Goal: Task Accomplishment & Management: Complete application form

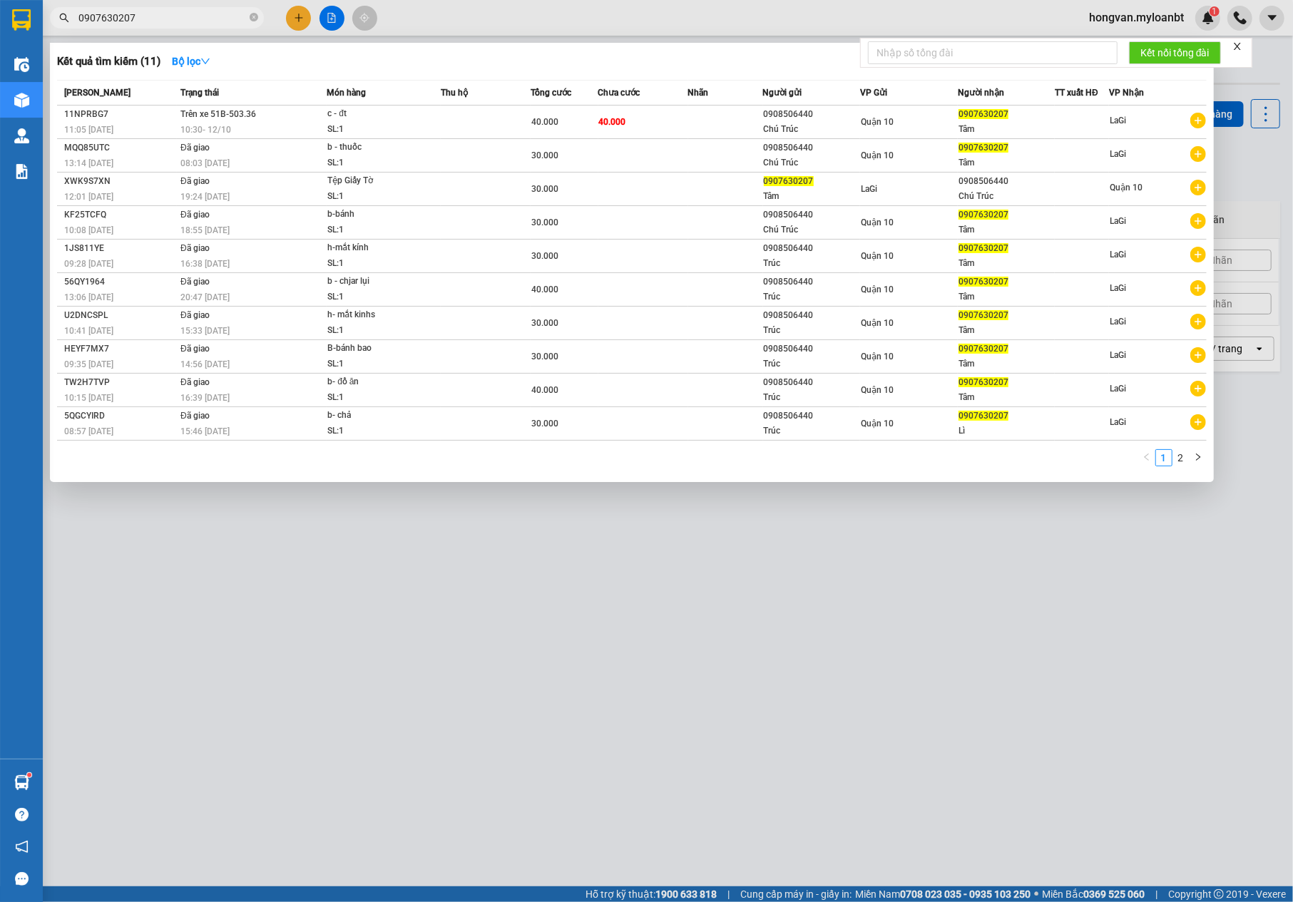
click at [155, 13] on input "0907630207" at bounding box center [162, 18] width 168 height 16
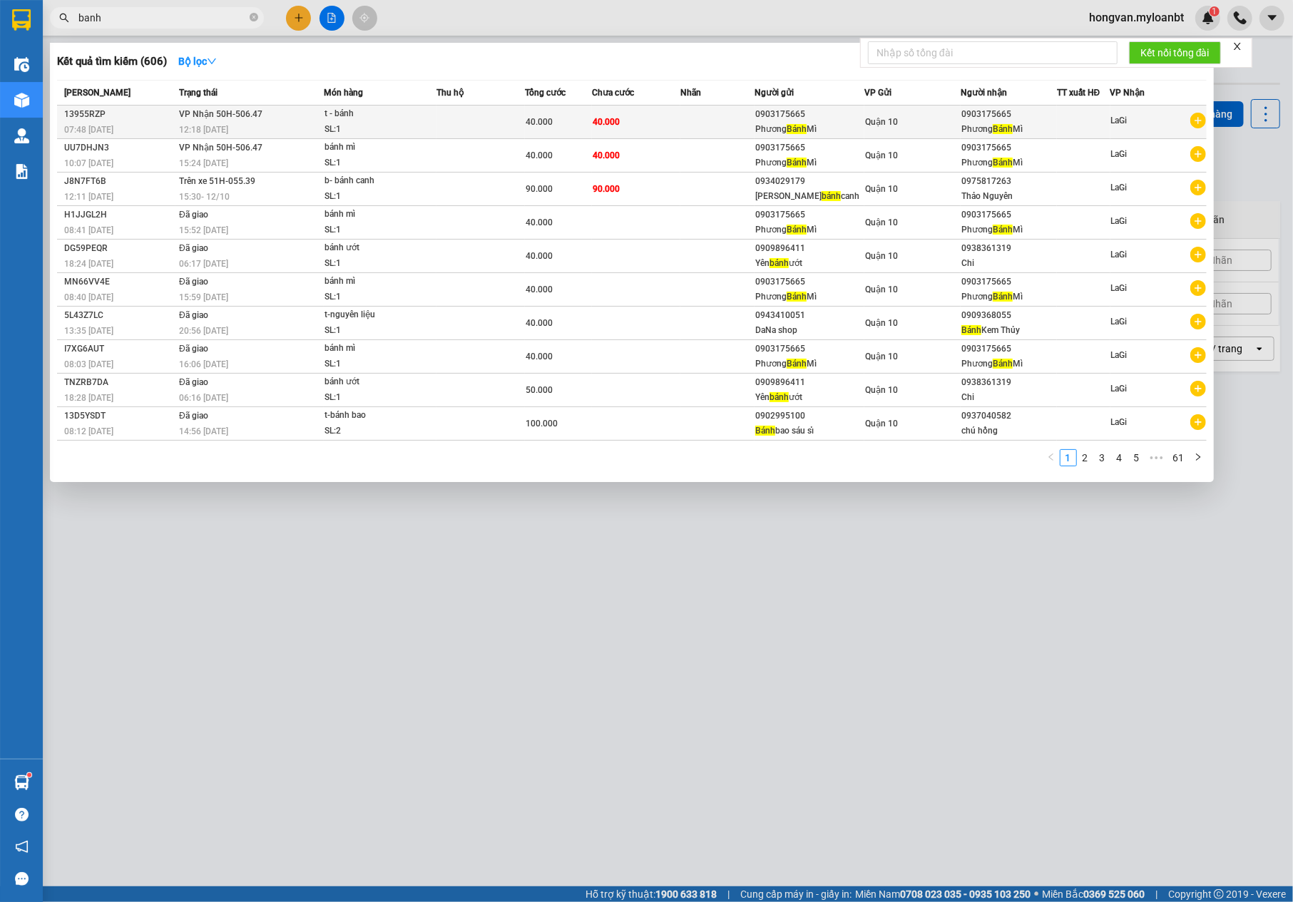
type input "banh"
click at [395, 118] on div "t - bánh" at bounding box center [377, 114] width 107 height 16
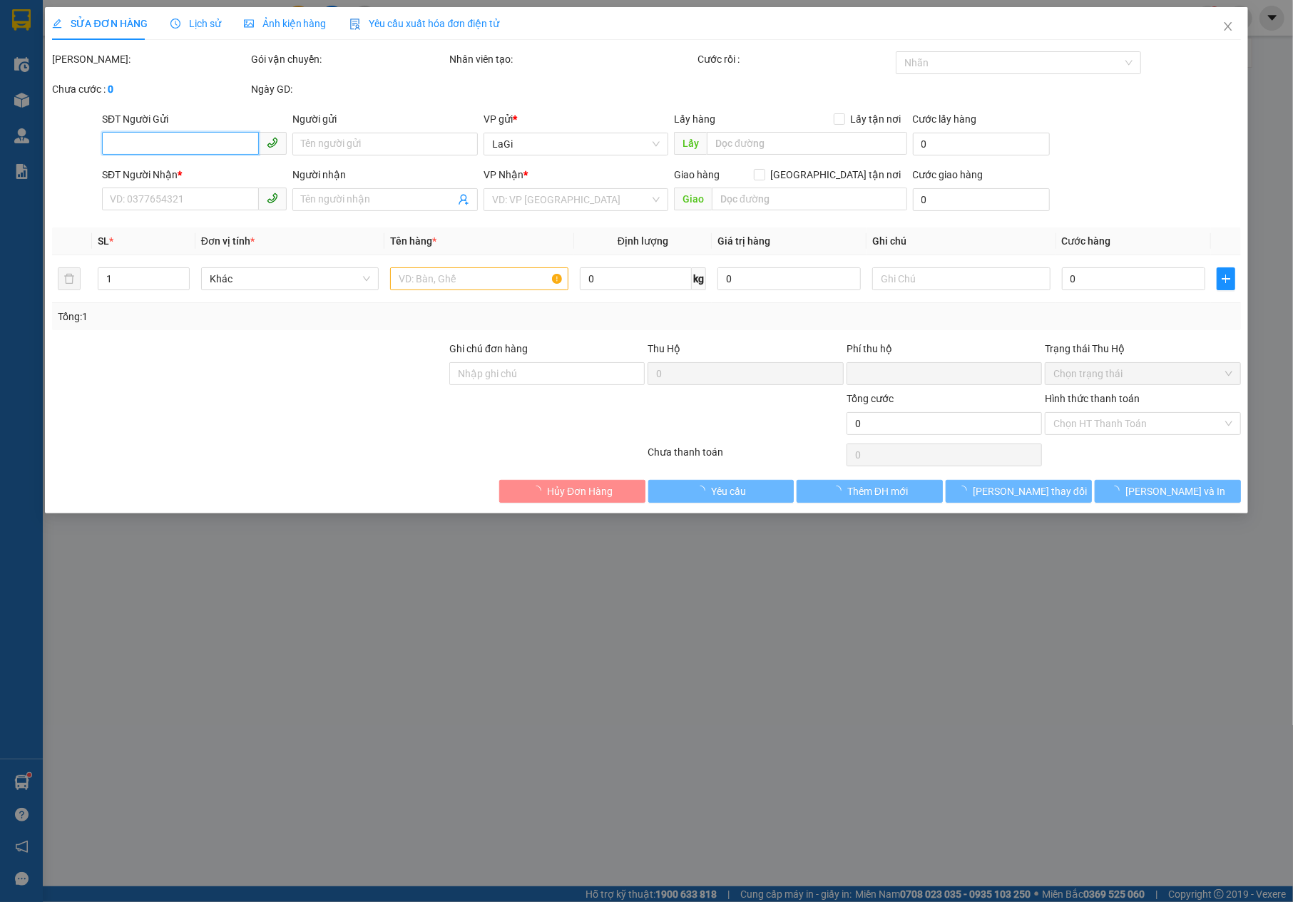
type input "0903175665"
type input "[PERSON_NAME] Mì"
type input "0903175665"
type input "[PERSON_NAME] Mì"
type input "0"
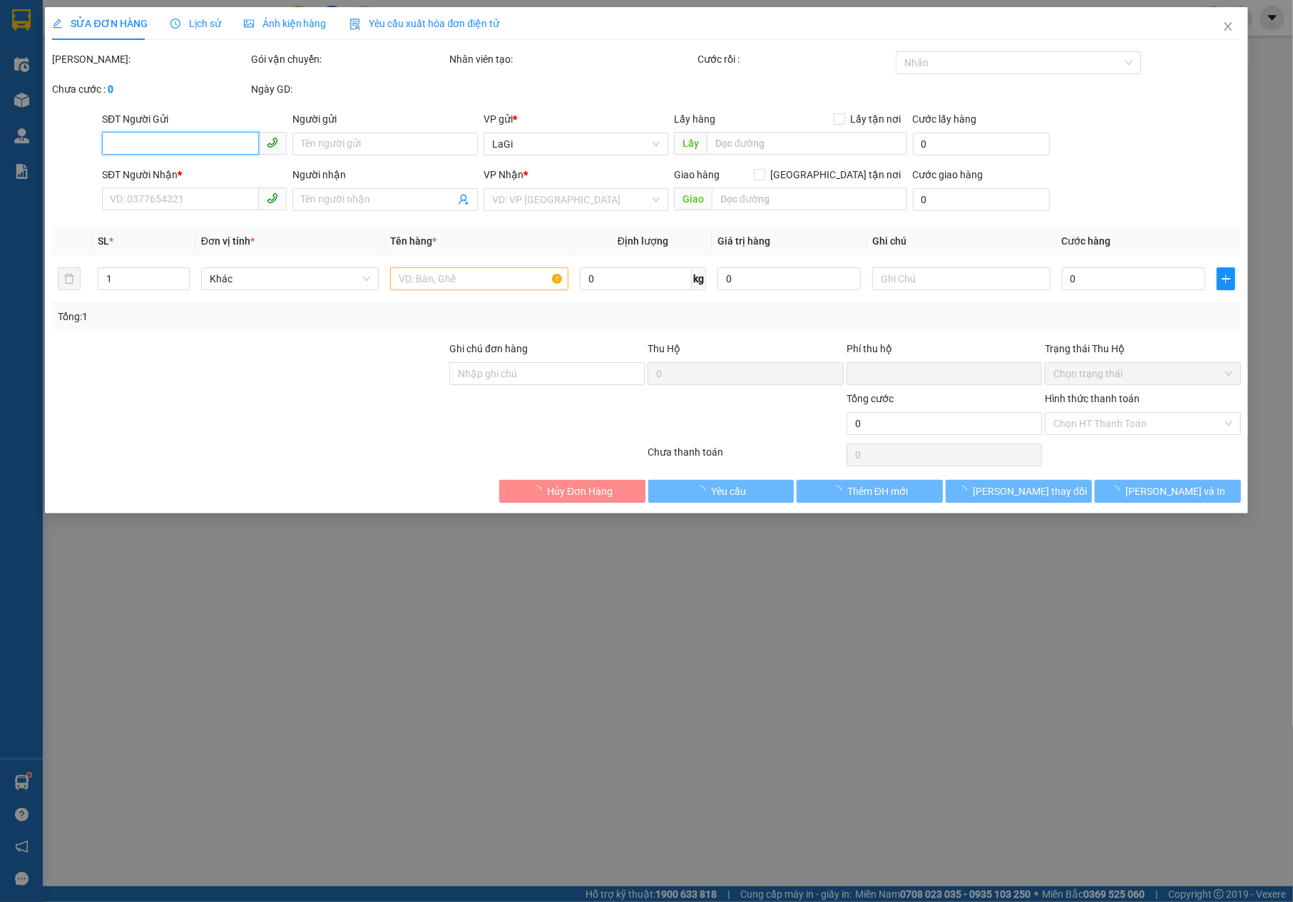
type input "40.000"
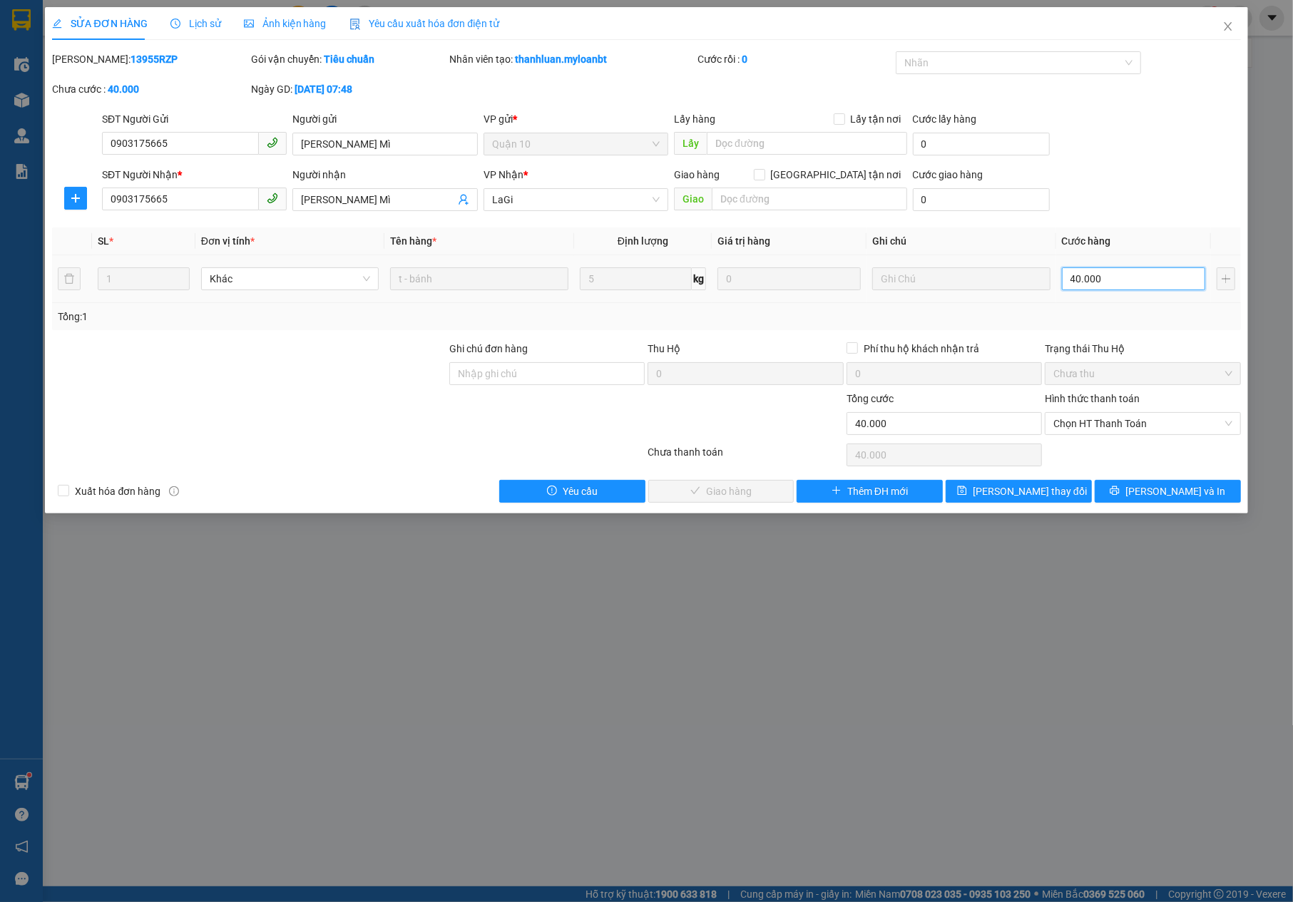
click at [1078, 281] on input "40.000" at bounding box center [1133, 278] width 143 height 23
type input "3"
type input "30"
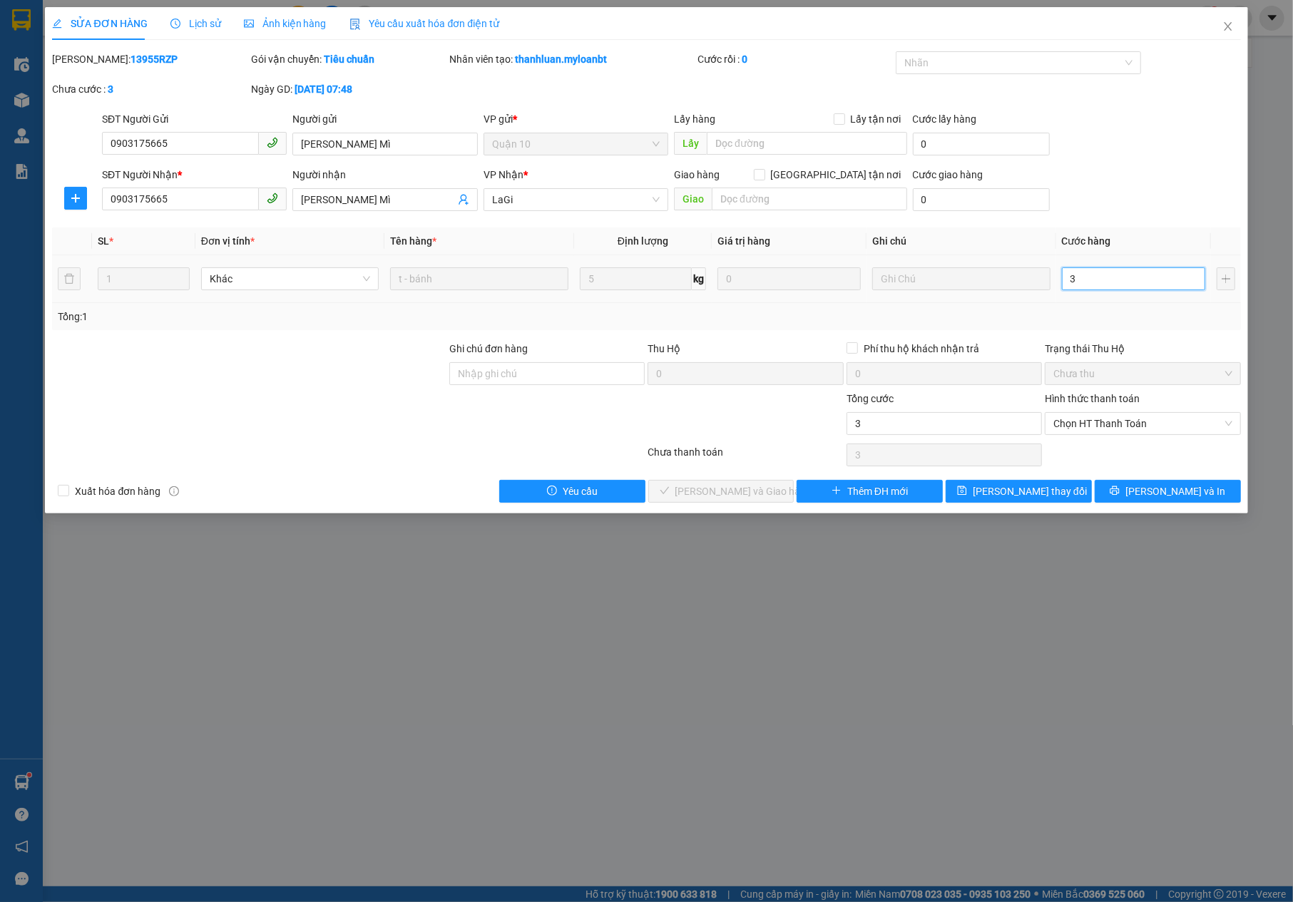
type input "30"
type input "30.000"
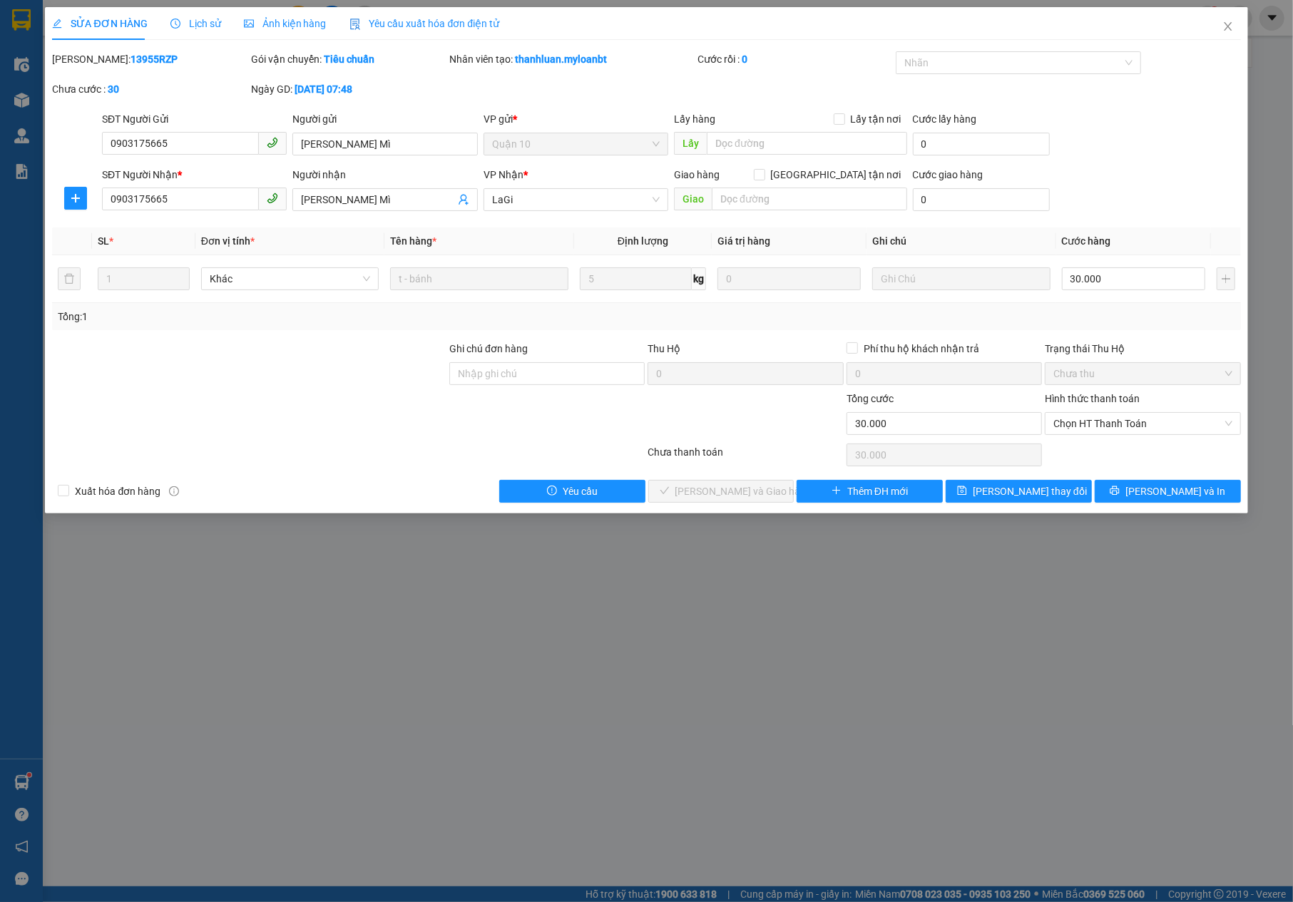
click at [1159, 338] on div "Total Paid Fee 0 Total UnPaid Fee 40.000 Cash Collection Total Fee Mã ĐH: 13955…" at bounding box center [646, 276] width 1188 height 451
click at [1007, 492] on span "[PERSON_NAME] thay đổi" at bounding box center [1030, 491] width 114 height 16
